Goal: Task Accomplishment & Management: Manage account settings

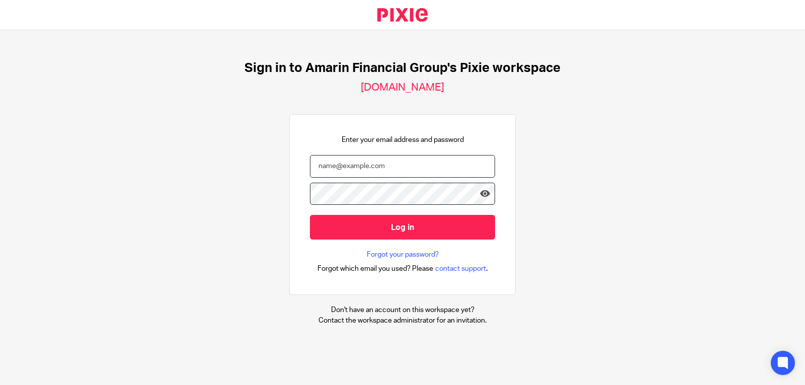
click at [358, 164] on input "email" at bounding box center [402, 166] width 185 height 23
type input "dina@amarinfinancial.com"
click at [480, 191] on icon at bounding box center [485, 194] width 10 height 10
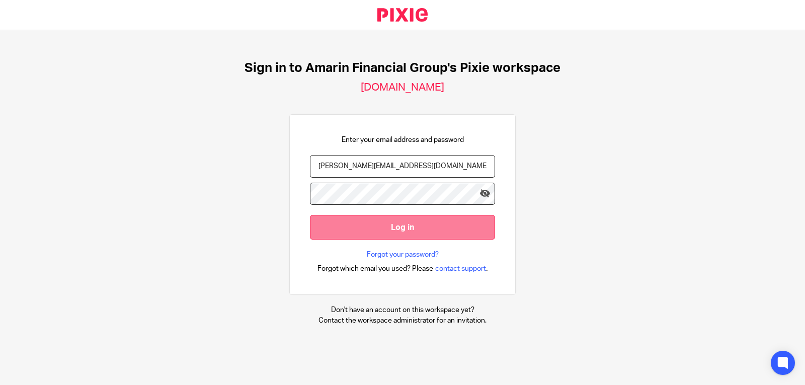
click at [396, 230] on input "Log in" at bounding box center [402, 227] width 185 height 25
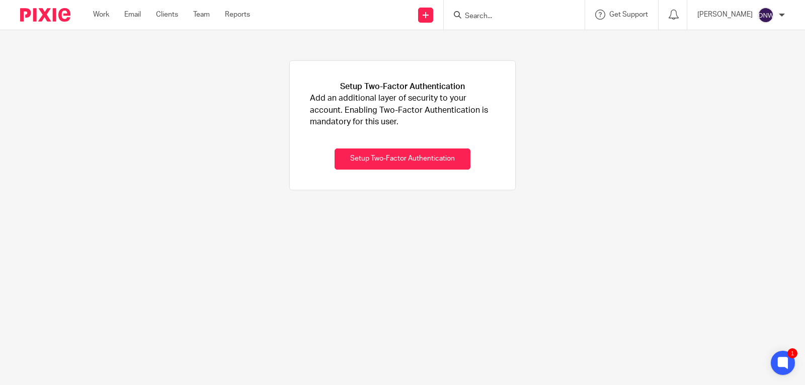
click at [568, 121] on div "Setup Two-Factor Authentication Add an additional layer of security to your acc…" at bounding box center [402, 125] width 805 height 190
click at [96, 11] on link "Work" at bounding box center [101, 15] width 16 height 10
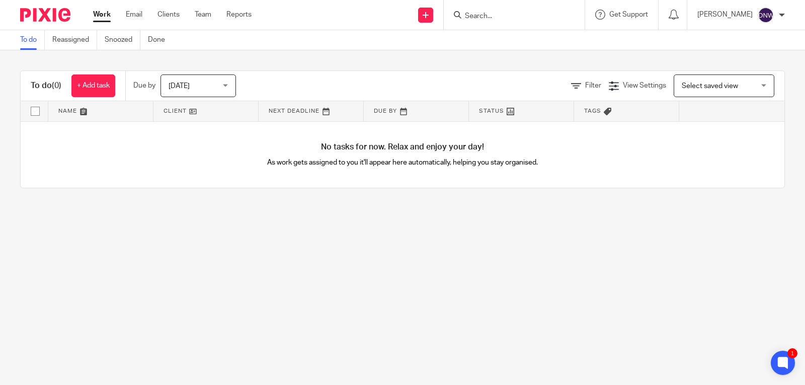
click at [765, 15] on img at bounding box center [766, 15] width 16 height 16
click at [609, 16] on span "Get Support" at bounding box center [628, 14] width 39 height 7
click at [528, 70] on li "Help Documentation" at bounding box center [542, 63] width 93 height 16
click at [531, 77] on span "Access the academy" at bounding box center [538, 79] width 85 height 11
click at [82, 38] on link "Reassigned" at bounding box center [74, 40] width 45 height 20
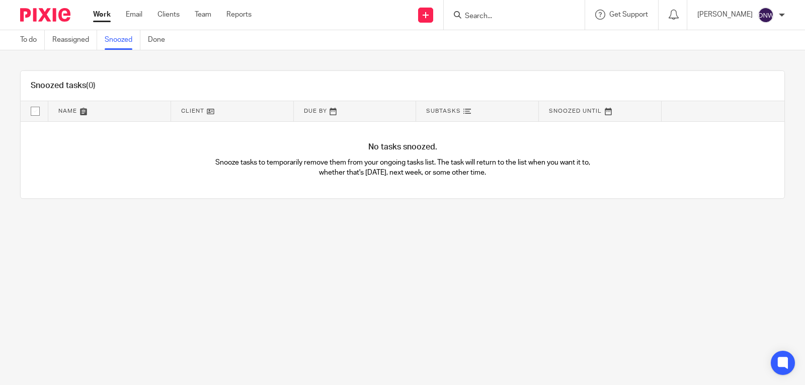
click at [167, 38] on link "Done" at bounding box center [160, 40] width 25 height 20
click at [37, 35] on link "To do" at bounding box center [32, 40] width 25 height 20
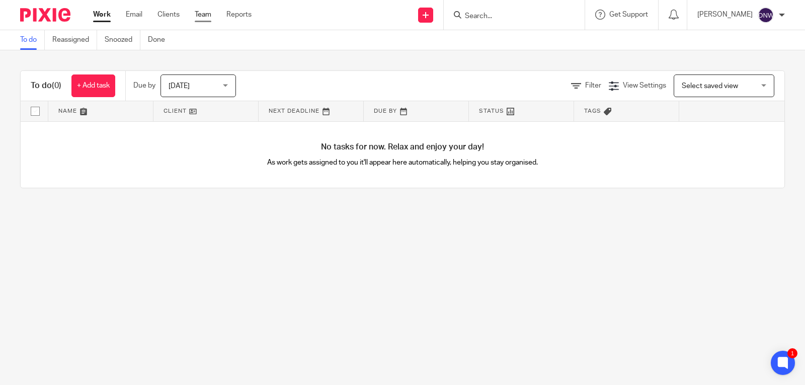
click at [203, 12] on link "Team" at bounding box center [203, 15] width 17 height 10
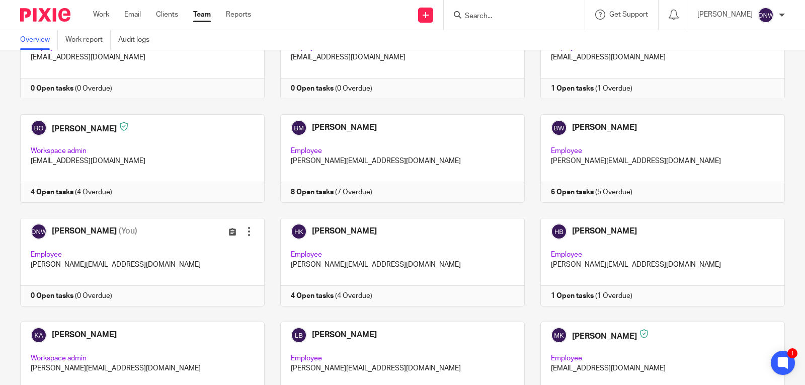
scroll to position [101, 0]
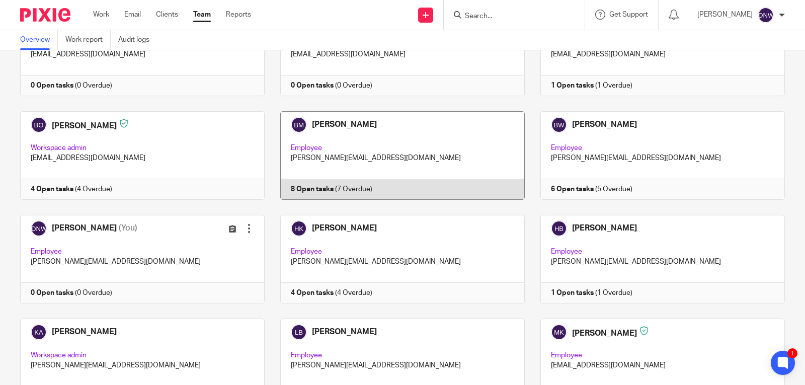
click at [314, 167] on link at bounding box center [395, 155] width 260 height 89
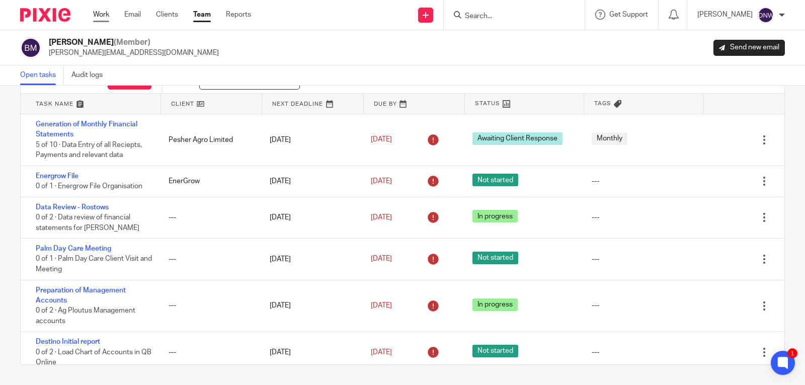
click at [106, 11] on link "Work" at bounding box center [101, 15] width 16 height 10
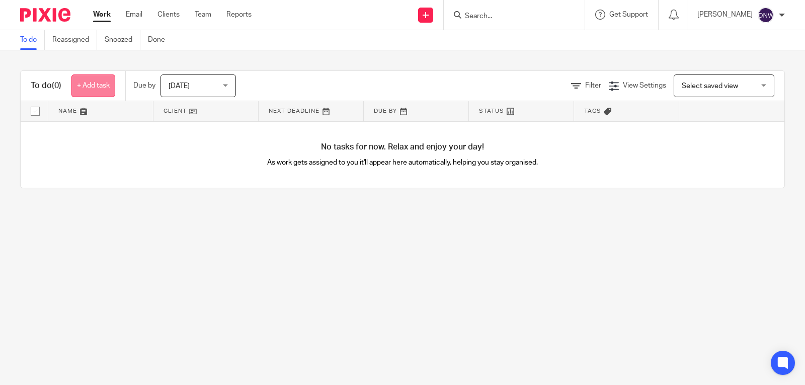
click at [88, 87] on link "+ Add task" at bounding box center [93, 85] width 44 height 23
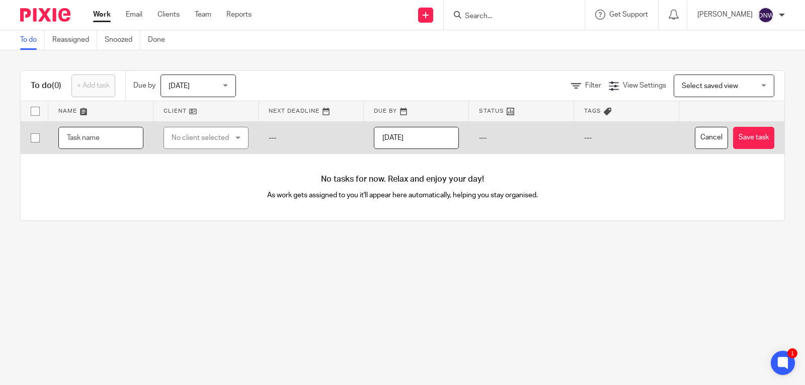
click at [121, 146] on input "text" at bounding box center [100, 138] width 85 height 23
click at [226, 148] on div "No client selected" at bounding box center [202, 137] width 61 height 21
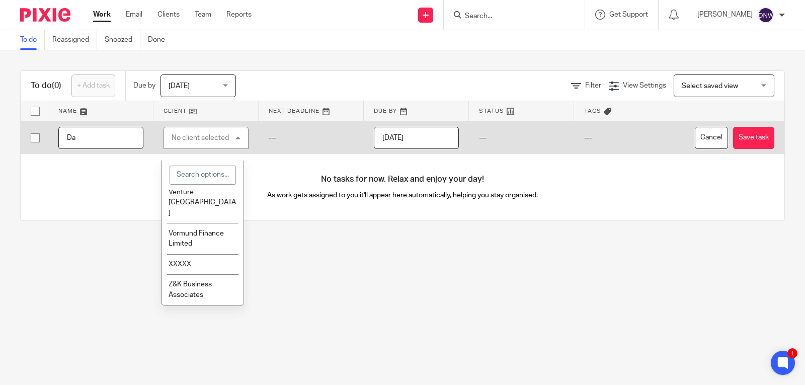
scroll to position [918, 0]
click at [179, 262] on span "XXXXX" at bounding box center [180, 264] width 23 height 7
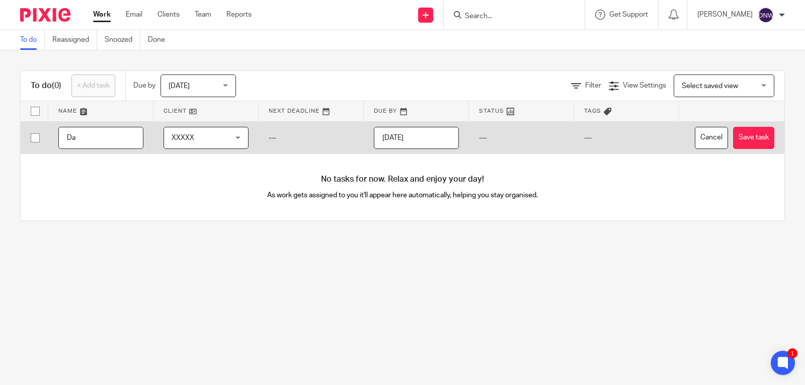
click at [232, 149] on div "XXXXX XXXXX" at bounding box center [205, 138] width 85 height 23
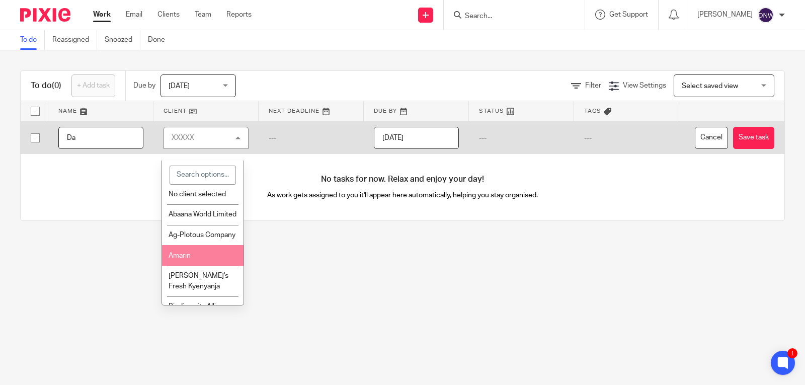
scroll to position [0, 0]
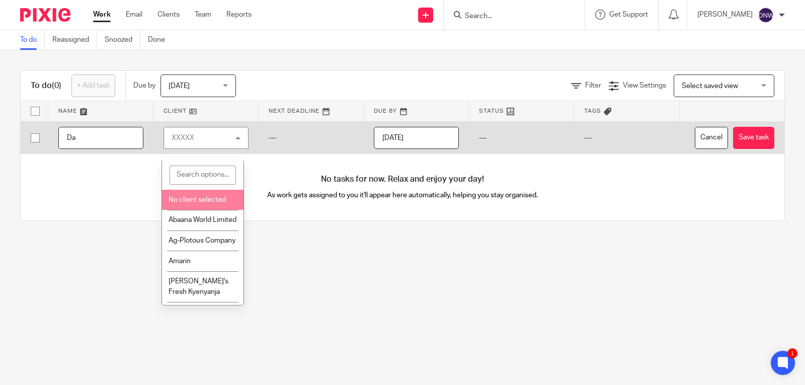
click at [194, 196] on span "No client selected" at bounding box center [197, 199] width 57 height 7
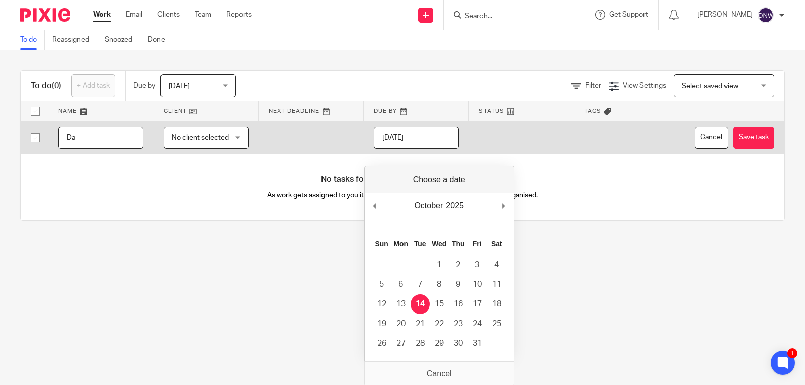
click at [440, 148] on input "[DATE]" at bounding box center [416, 138] width 85 height 23
click at [651, 154] on td "---" at bounding box center [626, 137] width 105 height 33
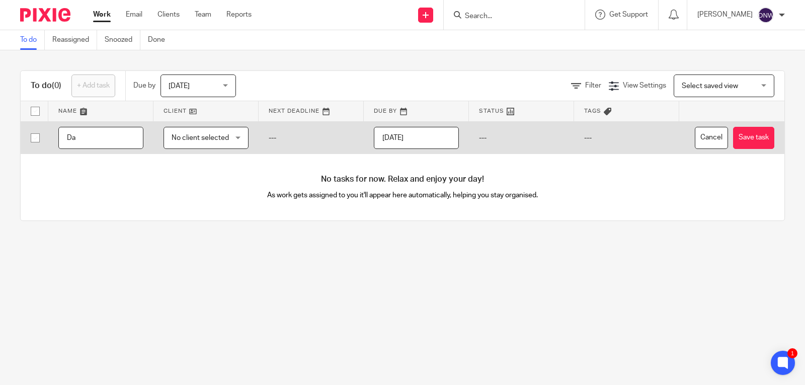
click at [102, 149] on input "Da" at bounding box center [100, 138] width 85 height 23
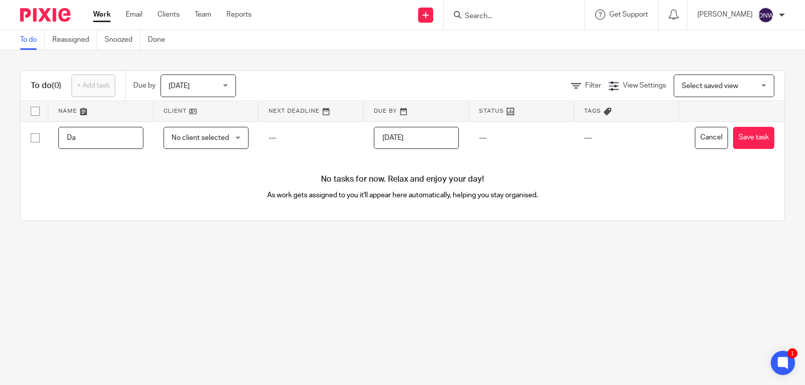
click at [132, 309] on main "To do Reassigned Snoozed Done To do (0) + Add task Due by Today Today Today Tom…" at bounding box center [402, 192] width 805 height 385
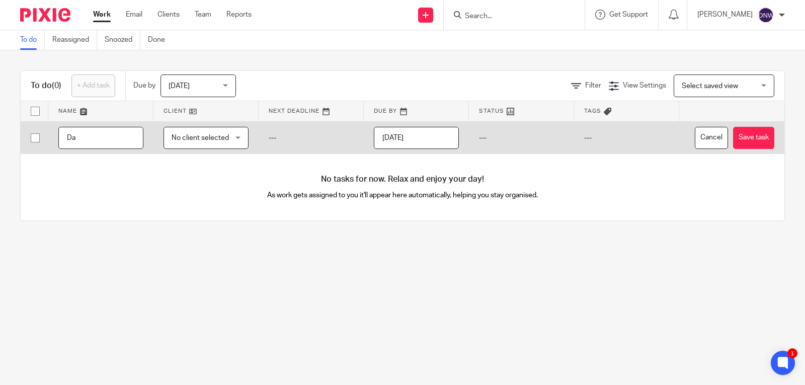
click at [89, 149] on input "Da" at bounding box center [100, 138] width 85 height 23
type input "D"
type input "Review of the data for Palm Day Care"
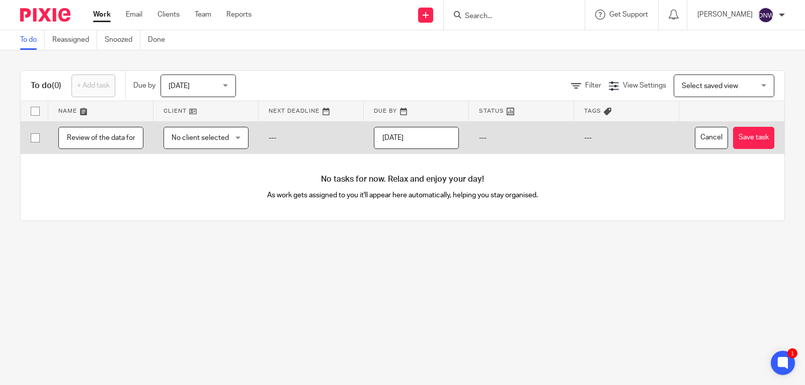
click at [236, 146] on div "No client selected No client selected" at bounding box center [205, 138] width 85 height 23
type input "pal"
click at [214, 200] on span "Palm Day Care" at bounding box center [192, 199] width 46 height 7
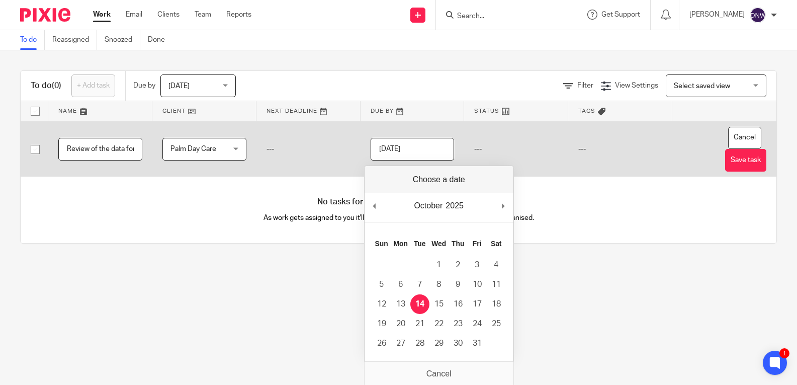
click at [432, 152] on input "[DATE]" at bounding box center [413, 149] width 84 height 23
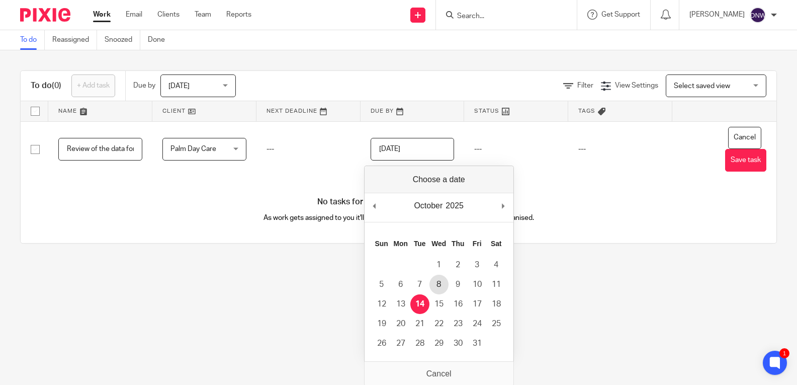
type input "2025-10-08"
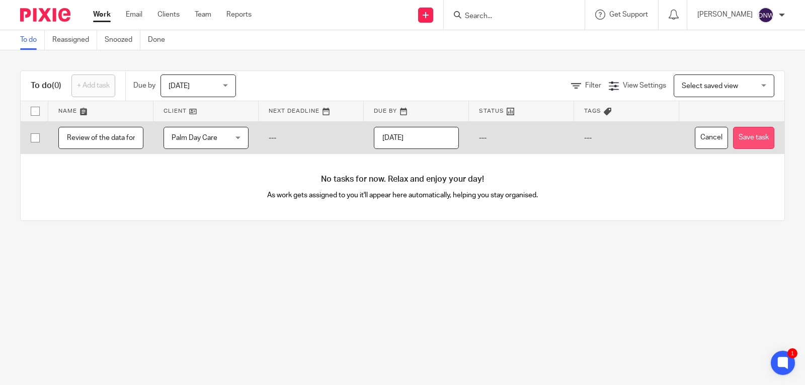
click at [751, 149] on button "Save task" at bounding box center [753, 138] width 41 height 23
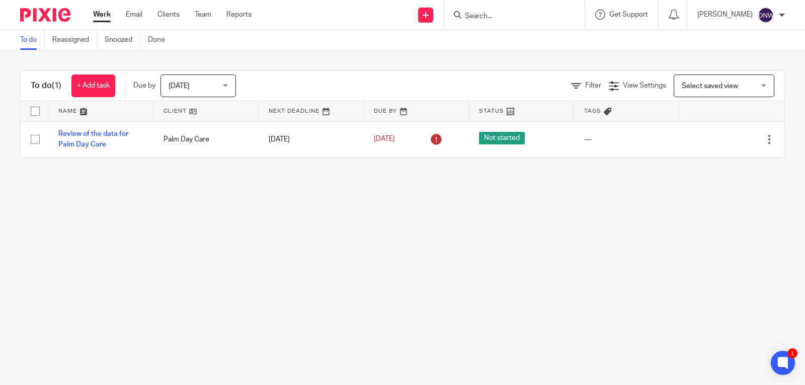
click at [229, 83] on div "[DATE] [DATE]" at bounding box center [197, 85] width 75 height 23
click at [303, 223] on main "To do Reassigned Snoozed Done To do (1) + Add task Due by [DATE] [DATE] [DATE] …" at bounding box center [402, 192] width 805 height 385
